Goal: Task Accomplishment & Management: Complete application form

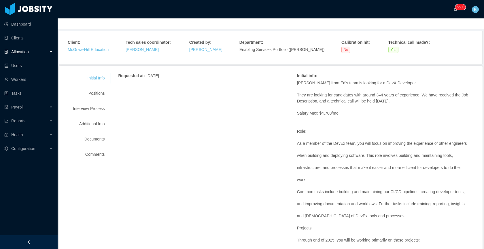
scroll to position [24, 0]
drag, startPoint x: 212, startPoint y: 106, endPoint x: 271, endPoint y: 108, distance: 58.5
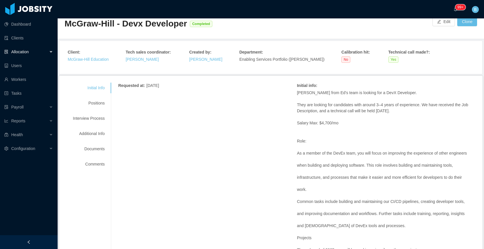
scroll to position [0, 0]
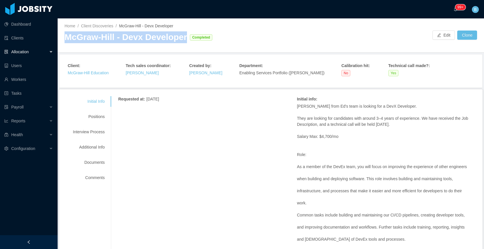
drag, startPoint x: 180, startPoint y: 37, endPoint x: 63, endPoint y: 38, distance: 116.6
click at [63, 38] on div "Home / Client Discoveries / McGraw-Hill - Devx Developer / McGraw-Hill - Devx D…" at bounding box center [271, 35] width 426 height 34
copy div "McGraw-Hill - Devx Developer"
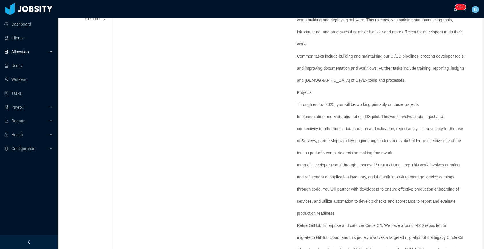
scroll to position [176, 0]
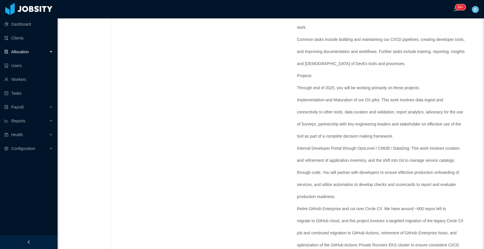
drag, startPoint x: 457, startPoint y: 54, endPoint x: 480, endPoint y: 52, distance: 22.8
click at [458, 54] on p "and improving documentation and workflows. Further tasks include training, repo…" at bounding box center [386, 52] width 179 height 6
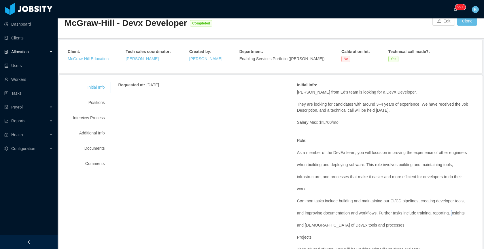
scroll to position [0, 0]
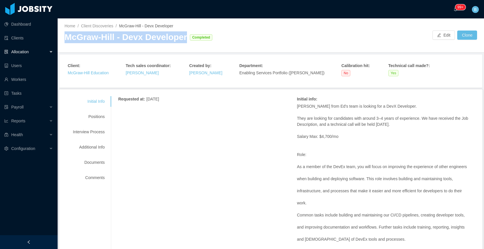
drag, startPoint x: 183, startPoint y: 39, endPoint x: 67, endPoint y: 41, distance: 115.8
click at [67, 41] on div "McGraw-Hill - Devx Developer" at bounding box center [126, 37] width 122 height 12
copy div "McGraw-Hill - Devx Developer"
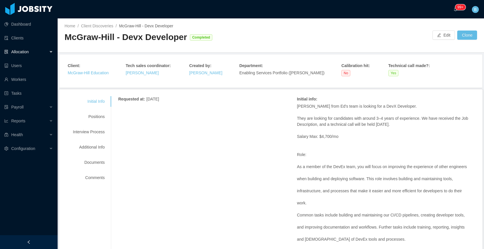
click at [28, 51] on span "Allocation" at bounding box center [20, 52] width 18 height 5
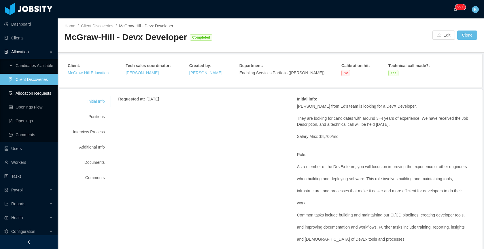
click at [40, 92] on link "Allocation Requests" at bounding box center [31, 94] width 44 height 12
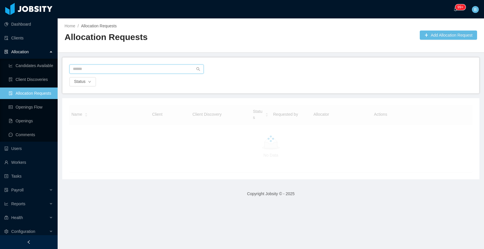
click at [140, 71] on input "text" at bounding box center [136, 69] width 134 height 9
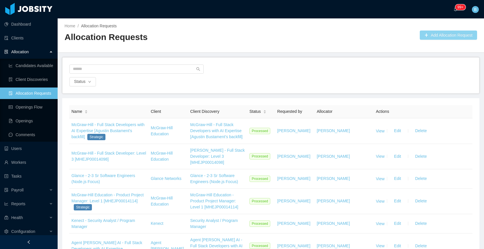
click at [439, 38] on button "Add Allocation Request" at bounding box center [448, 35] width 57 height 9
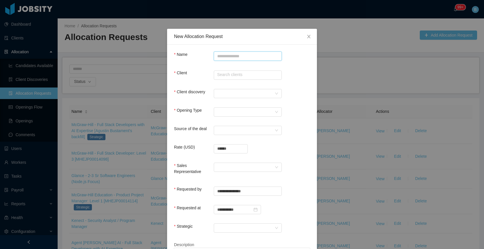
click at [230, 57] on input "Name" at bounding box center [248, 56] width 68 height 9
paste input "**********"
type input "**********"
click at [226, 73] on input "text" at bounding box center [248, 75] width 68 height 9
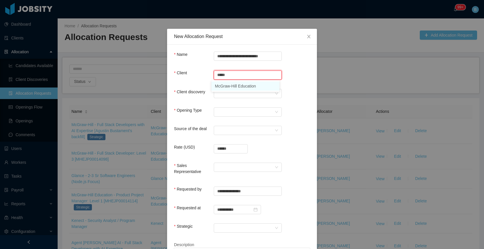
click at [229, 86] on li "McGraw-Hill Education" at bounding box center [245, 86] width 68 height 9
type input "**********"
click at [223, 96] on div at bounding box center [245, 93] width 57 height 9
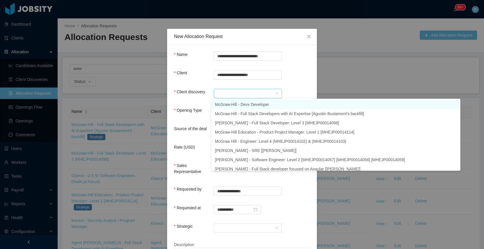
click at [226, 102] on li "McGraw-Hill - Devx Developer" at bounding box center [335, 104] width 249 height 9
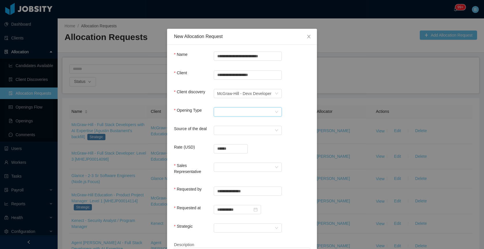
click at [221, 111] on div "Select Opening Type" at bounding box center [245, 112] width 57 height 9
click at [222, 132] on li "Upsale" at bounding box center [245, 132] width 68 height 9
click at [228, 134] on div "Select a Source" at bounding box center [245, 130] width 57 height 9
click at [230, 143] on li "CSM" at bounding box center [245, 141] width 68 height 9
click at [230, 149] on input "******" at bounding box center [230, 149] width 33 height 9
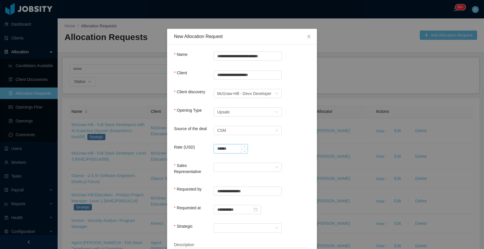
click at [230, 149] on input "******" at bounding box center [230, 149] width 33 height 9
type input "**********"
click at [263, 166] on div at bounding box center [245, 167] width 57 height 9
click at [234, 177] on li "[PERSON_NAME]" at bounding box center [245, 178] width 68 height 9
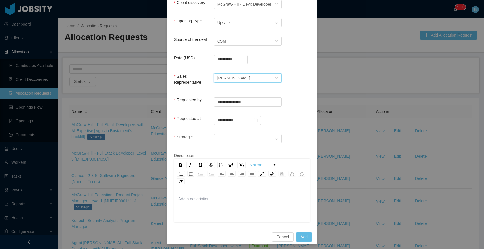
scroll to position [91, 0]
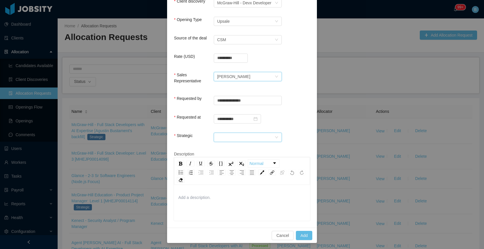
click at [236, 136] on div at bounding box center [245, 137] width 57 height 9
click at [228, 148] on li "Yes" at bounding box center [245, 147] width 68 height 9
click at [302, 232] on button "Add" at bounding box center [304, 235] width 16 height 9
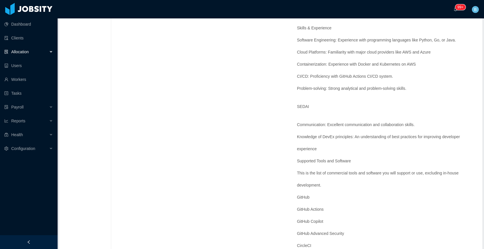
scroll to position [1021, 0]
